Goal: Task Accomplishment & Management: Use online tool/utility

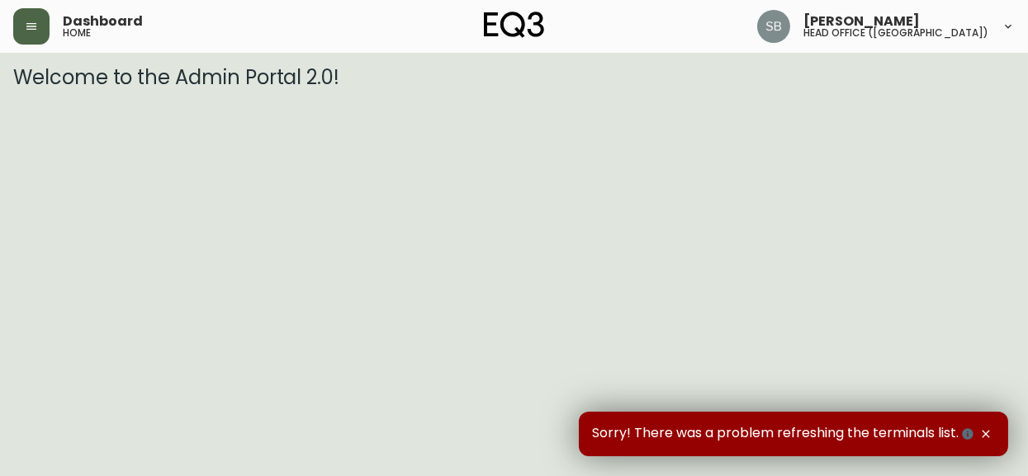
click at [34, 30] on icon "button" at bounding box center [31, 26] width 13 height 13
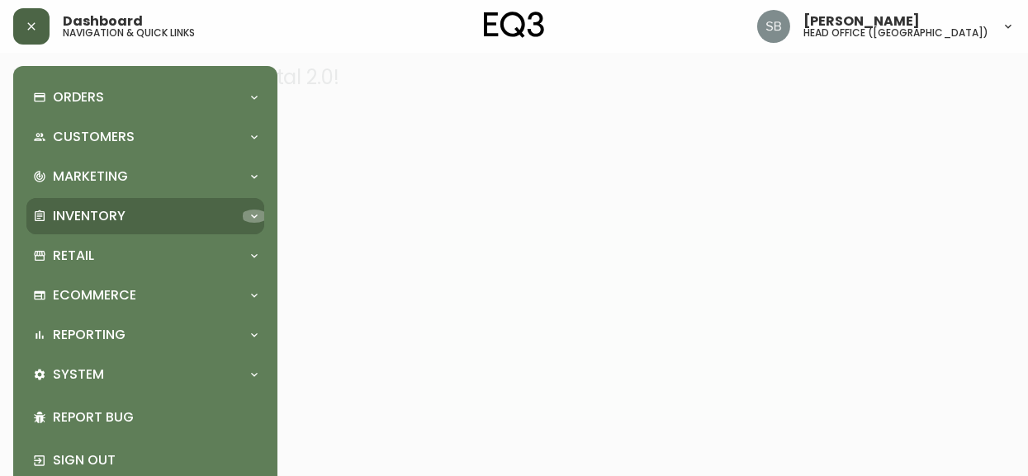
click at [254, 215] on icon at bounding box center [254, 216] width 13 height 13
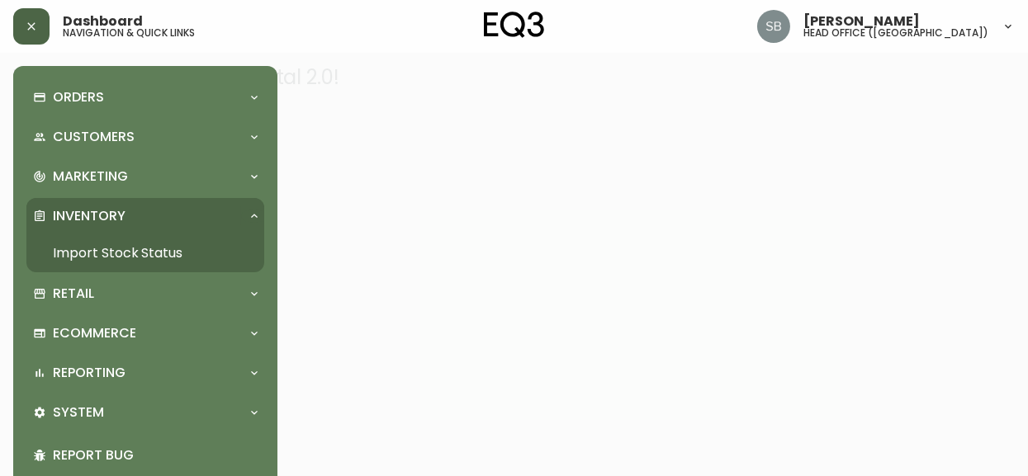
click at [111, 249] on link "Import Stock Status" at bounding box center [145, 253] width 238 height 38
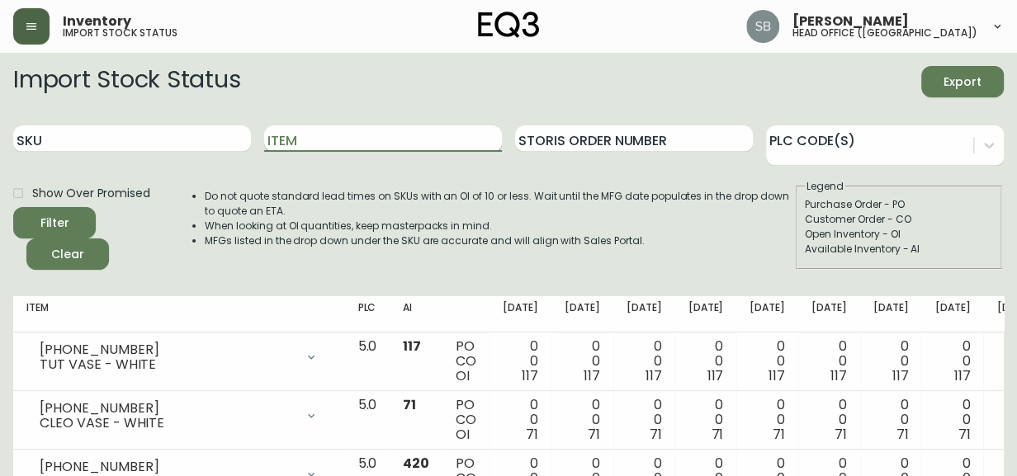
click at [289, 140] on input "Item" at bounding box center [383, 138] width 238 height 26
type input "bon"
click at [13, 207] on button "Filter" at bounding box center [54, 222] width 83 height 31
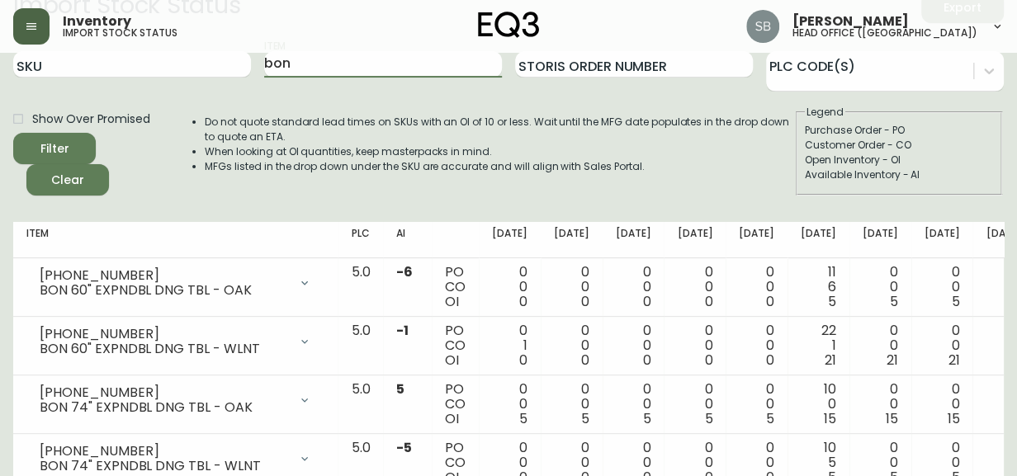
scroll to position [149, 0]
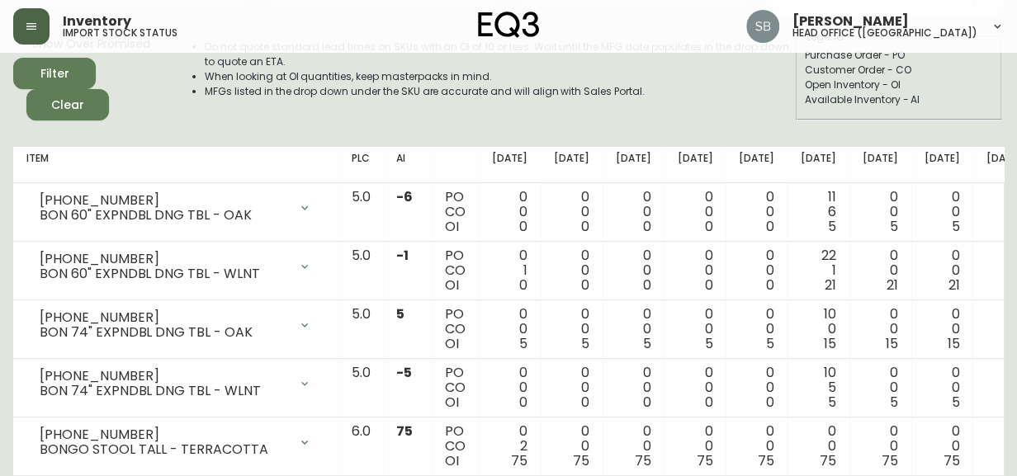
click at [524, 116] on div "Do not quote standard lead times on SKUs with an OI of 10 or less. Wait until t…" at bounding box center [483, 75] width 623 height 91
